Goal: Communication & Community: Answer question/provide support

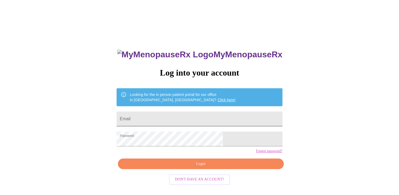
click at [200, 113] on input "Email" at bounding box center [200, 118] width 166 height 15
type input "annettenorwood@sbcglobal.net"
click at [217, 167] on span "Login" at bounding box center [200, 163] width 153 height 7
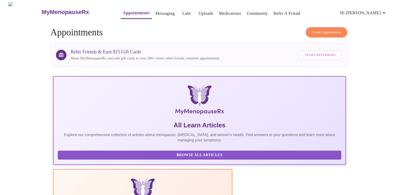
click at [156, 10] on link "Messaging" at bounding box center [164, 13] width 19 height 7
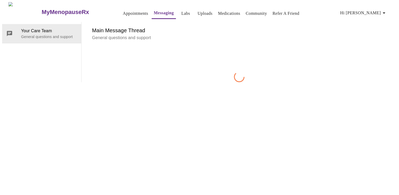
scroll to position [20, 0]
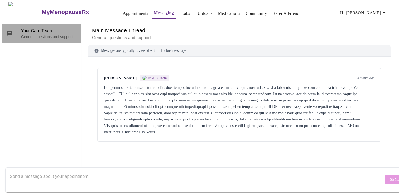
click at [33, 34] on p "General questions and support" at bounding box center [49, 36] width 56 height 5
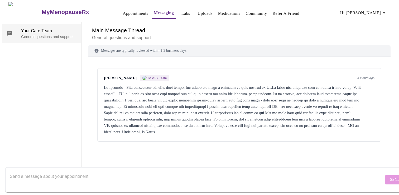
click at [9, 31] on icon at bounding box center [9, 33] width 5 height 5
click at [85, 174] on textarea "Send a message about your appointment" at bounding box center [197, 179] width 374 height 17
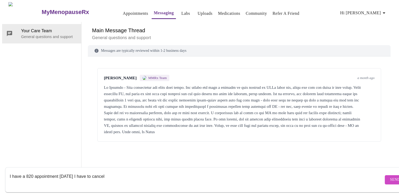
click at [206, 169] on div "I have a 820 appointment today I have to cancel" at bounding box center [197, 179] width 374 height 20
click at [135, 173] on textarea "I have a 820 appointment today I have to cancel" at bounding box center [197, 179] width 374 height 17
type textarea "I have a 820 appointment [DATE] I have to cancel. Sorry I tryed canceling on li…"
click at [390, 176] on span "Send" at bounding box center [395, 179] width 10 height 7
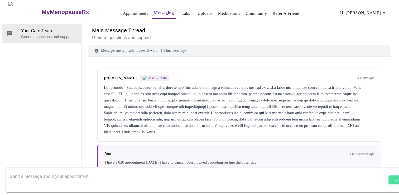
scroll to position [1, 0]
